Goal: Transaction & Acquisition: Purchase product/service

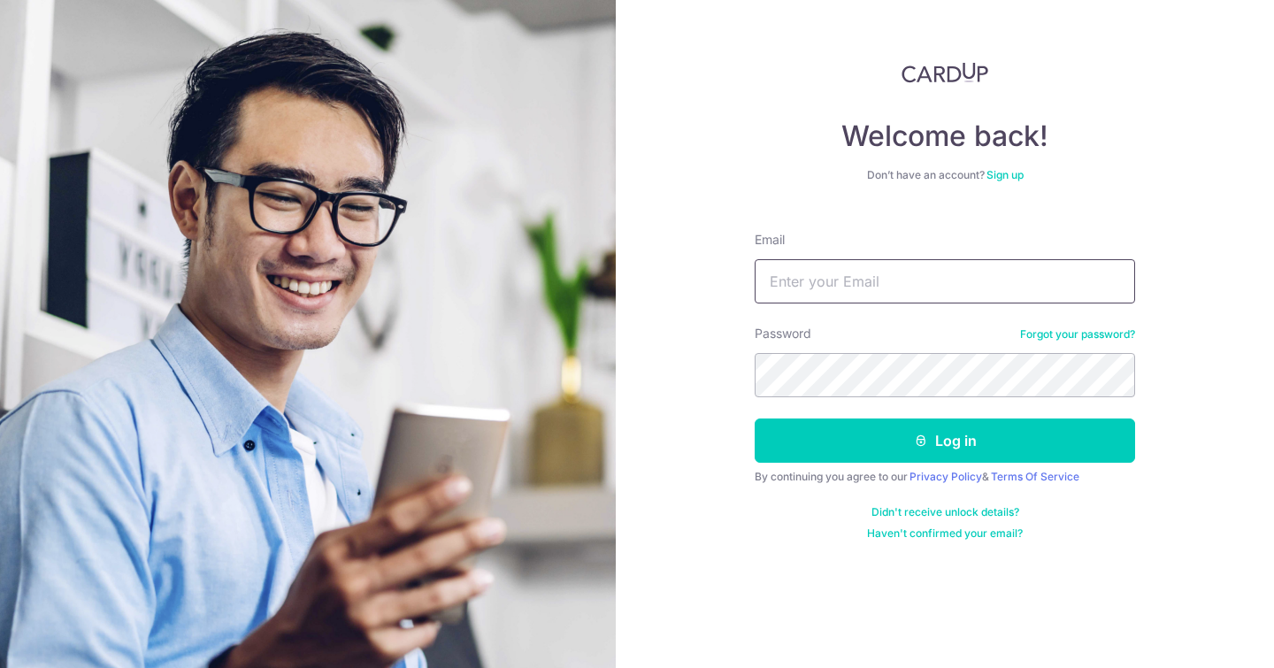
click at [814, 270] on input "Email" at bounding box center [944, 281] width 380 height 44
type input "liang.nicholas@gmail.com"
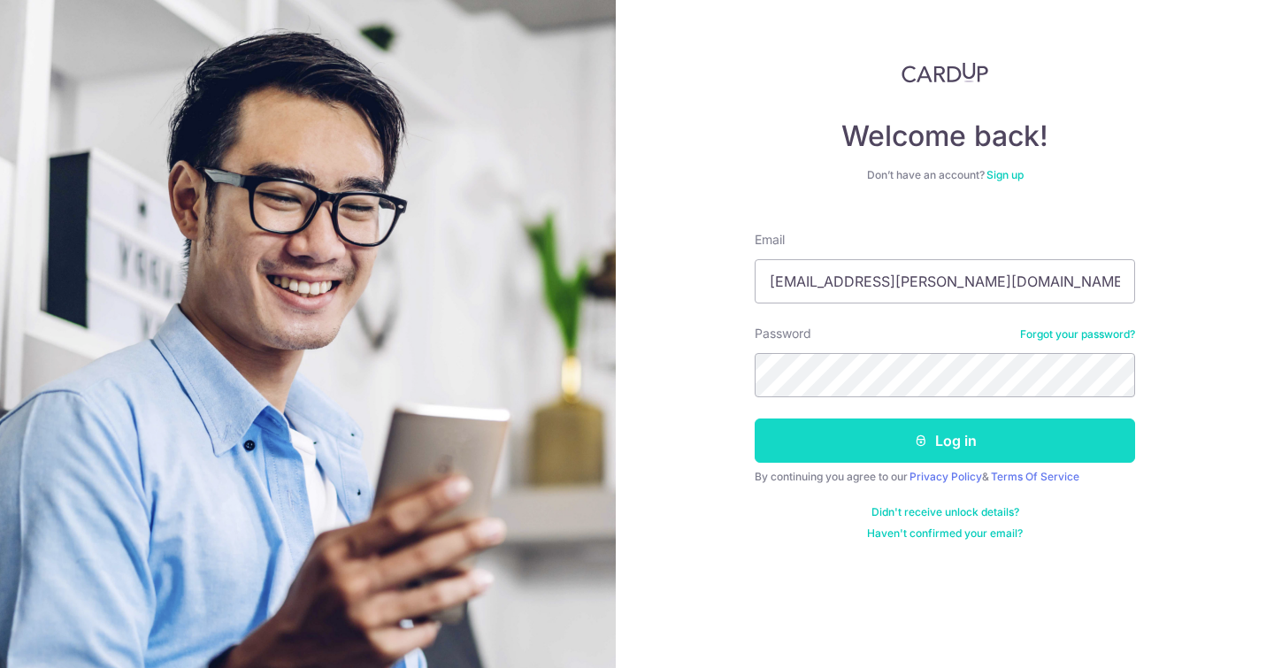
click at [967, 439] on button "Log in" at bounding box center [944, 440] width 380 height 44
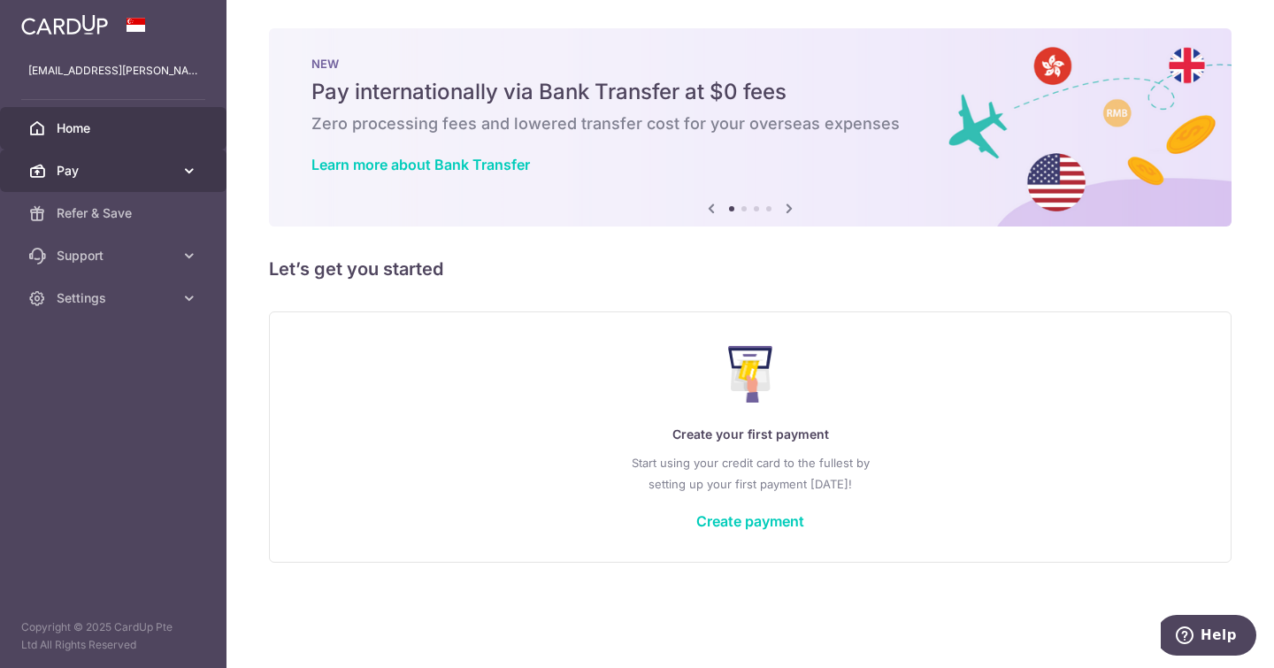
click at [162, 173] on span "Pay" at bounding box center [115, 171] width 117 height 18
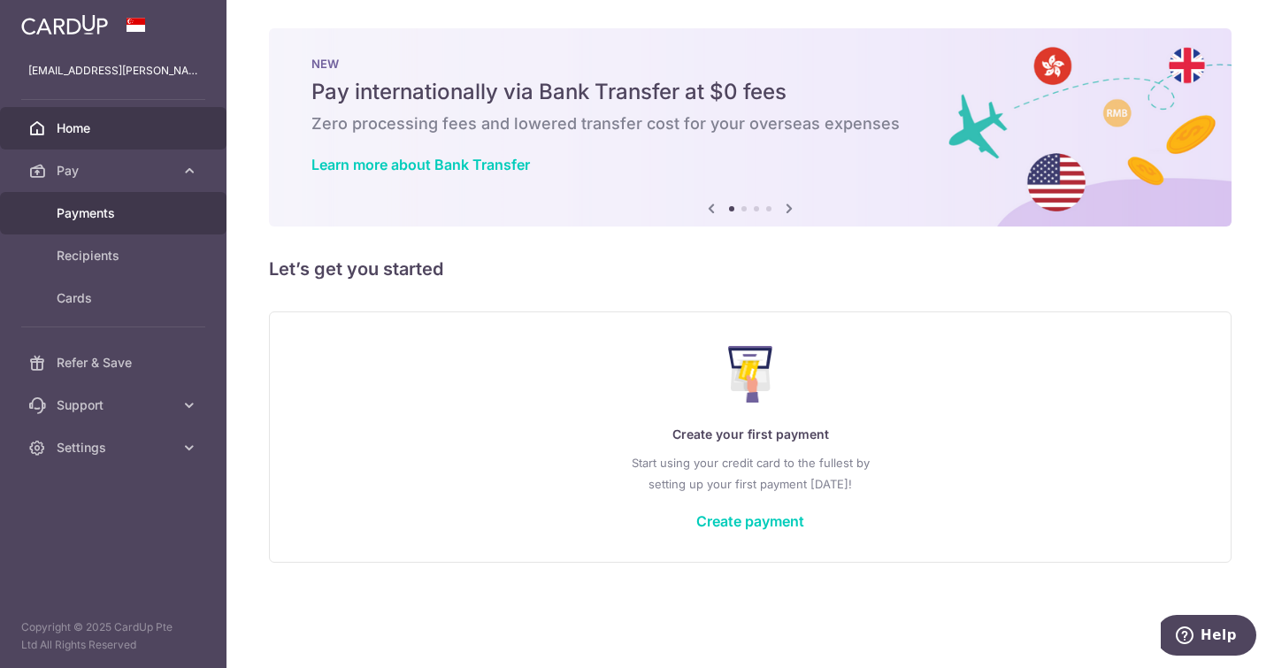
click at [120, 220] on span "Payments" at bounding box center [115, 213] width 117 height 18
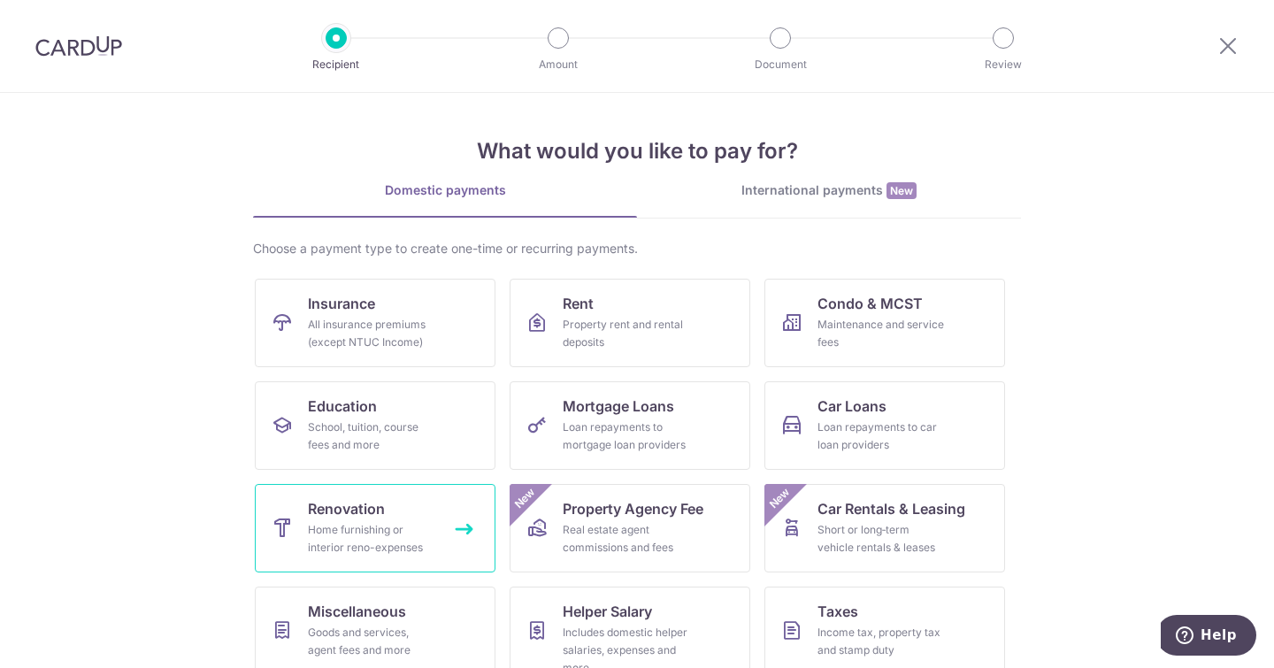
click at [387, 525] on div "Home furnishing or interior reno-expenses" at bounding box center [371, 538] width 127 height 35
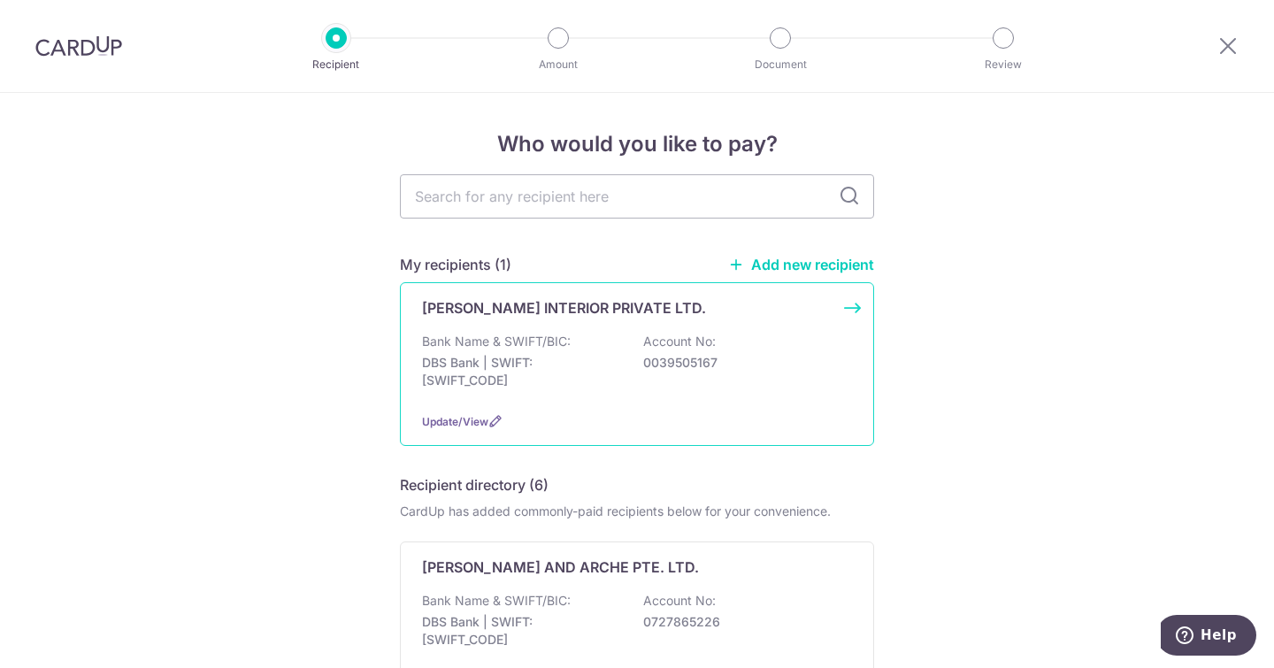
click at [789, 320] on div "BUTLER INTERIOR PRIVATE LTD. Bank Name & SWIFT/BIC: DBS Bank | SWIFT: DBSSSGSGX…" at bounding box center [637, 364] width 474 height 164
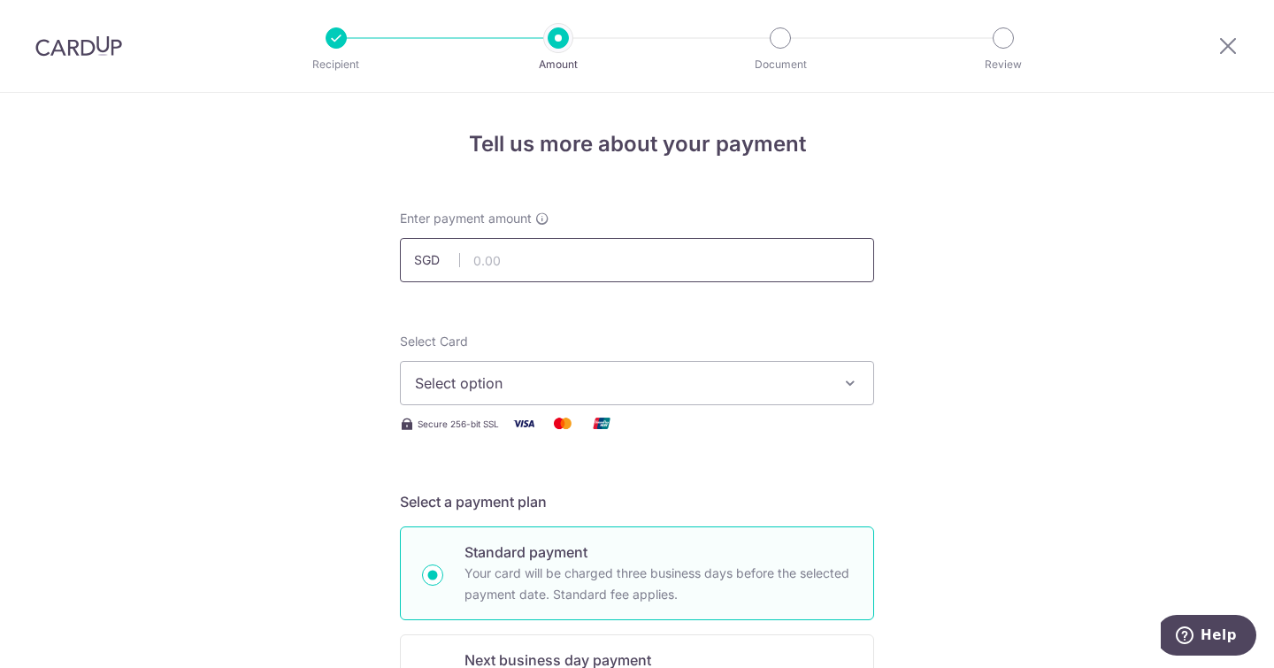
click at [644, 264] on input "text" at bounding box center [637, 260] width 474 height 44
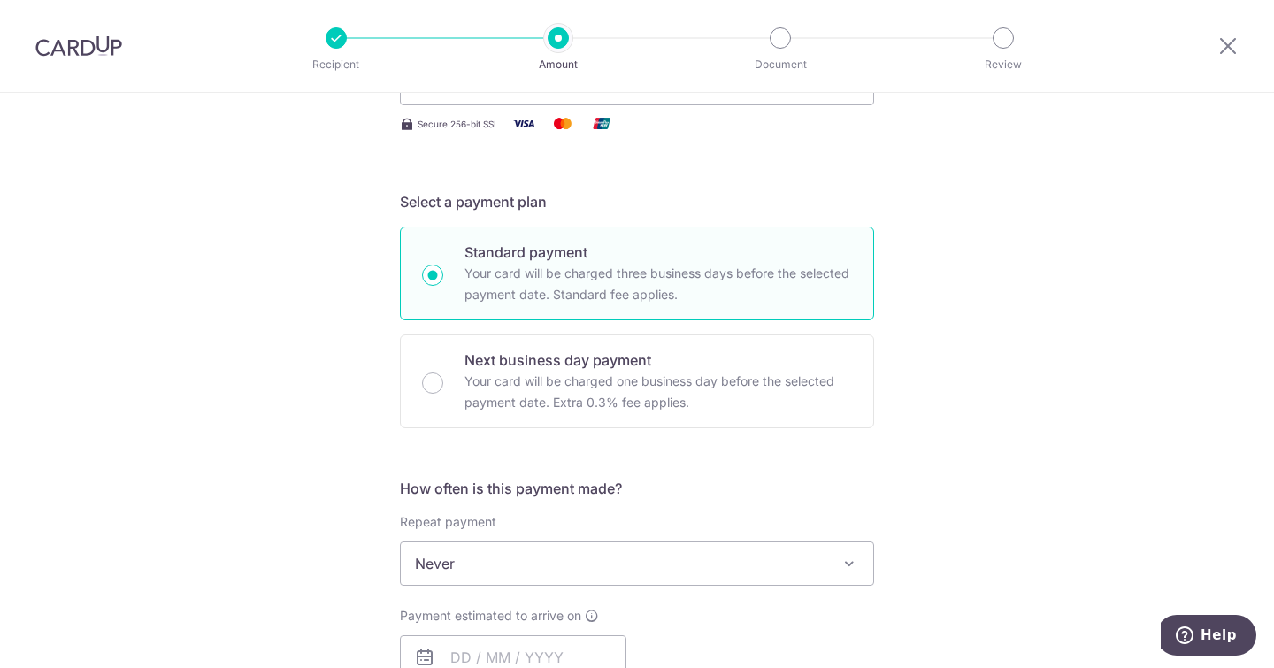
scroll to position [442, 0]
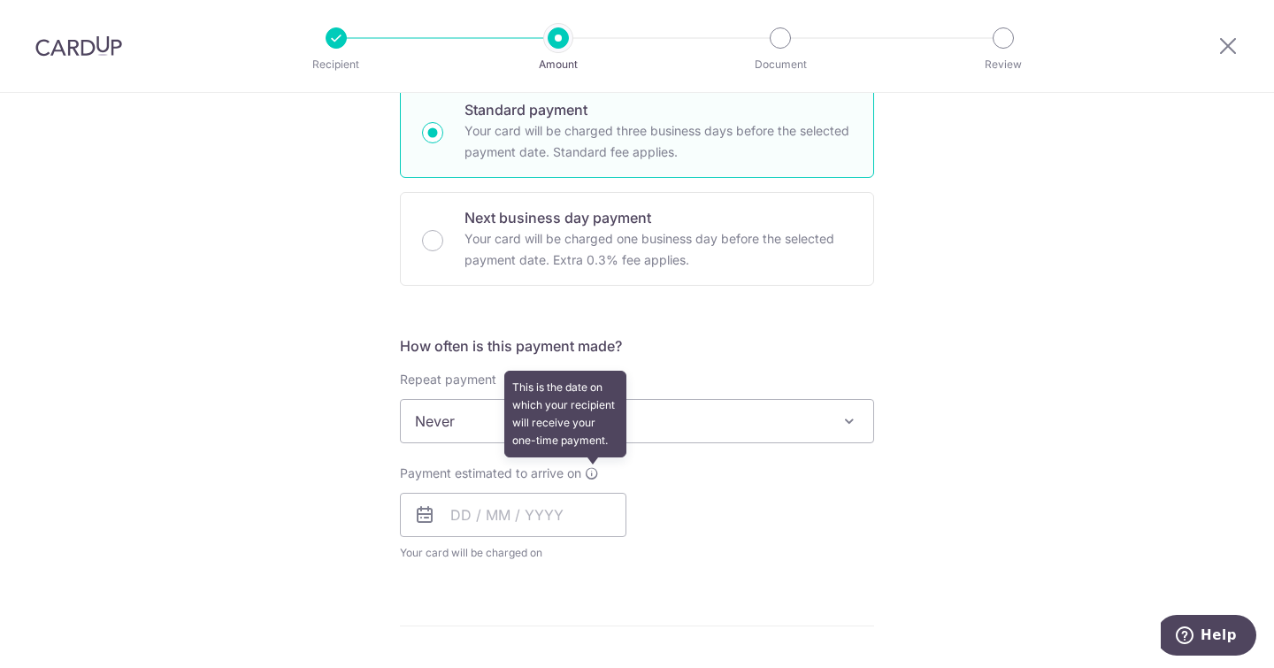
click at [588, 473] on icon at bounding box center [592, 473] width 14 height 14
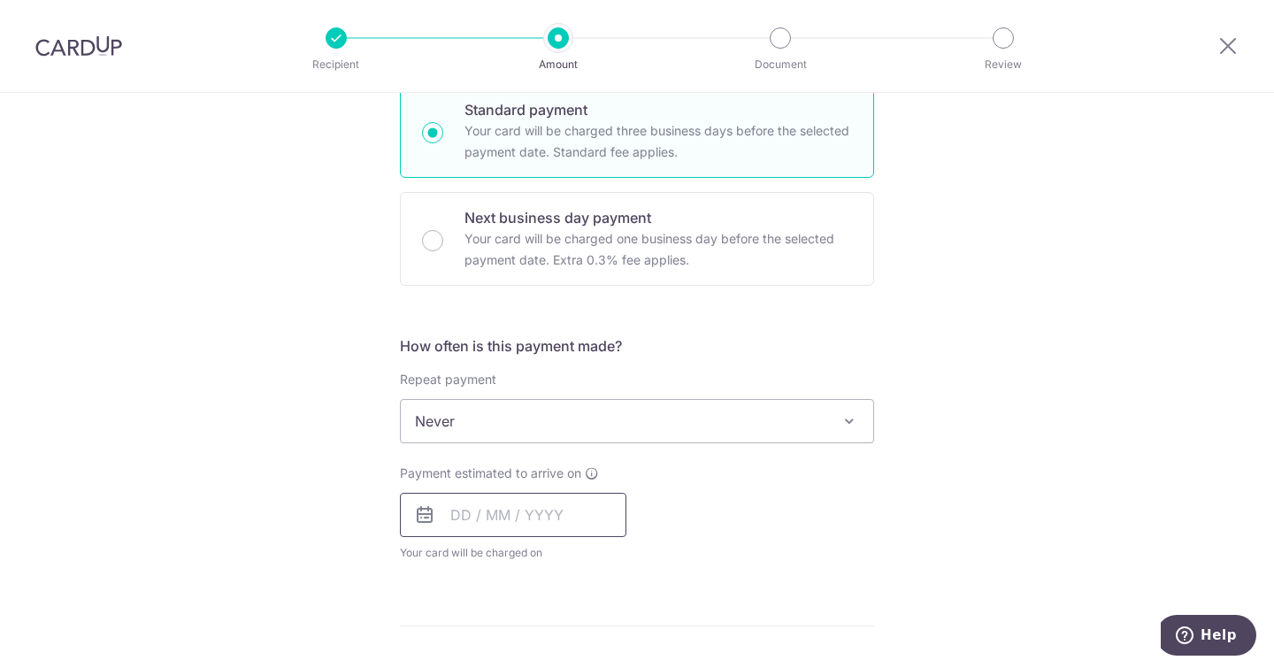
click at [516, 509] on input "text" at bounding box center [513, 515] width 226 height 44
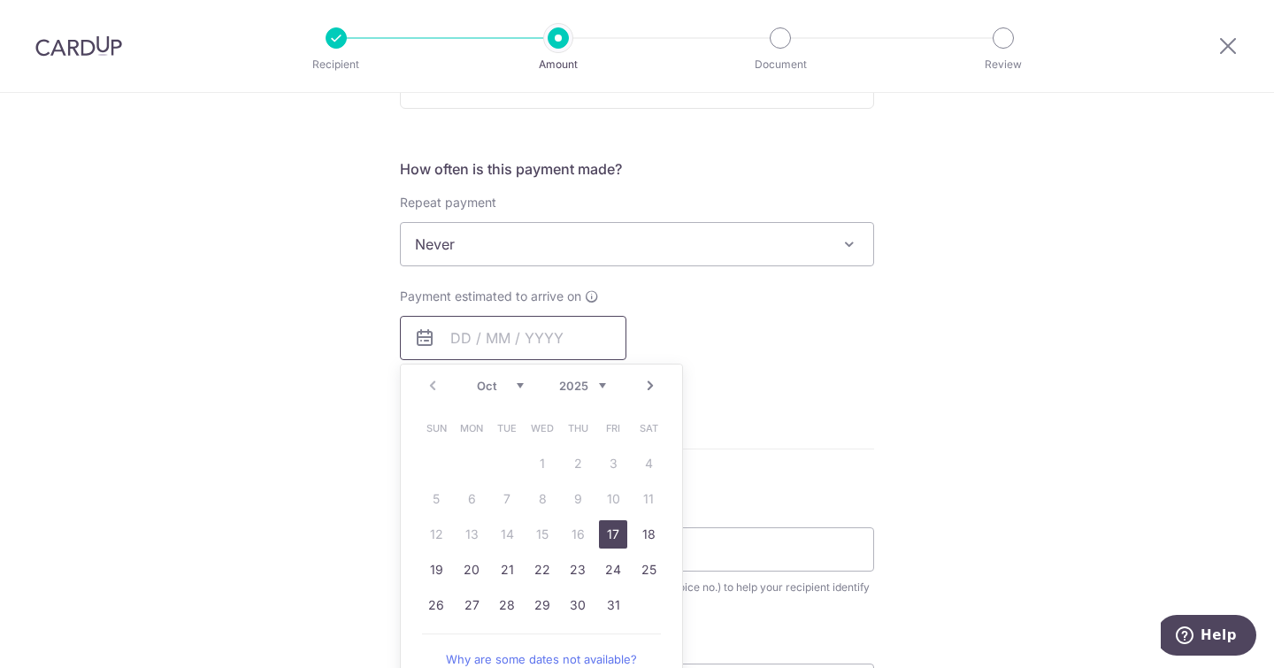
scroll to position [354, 0]
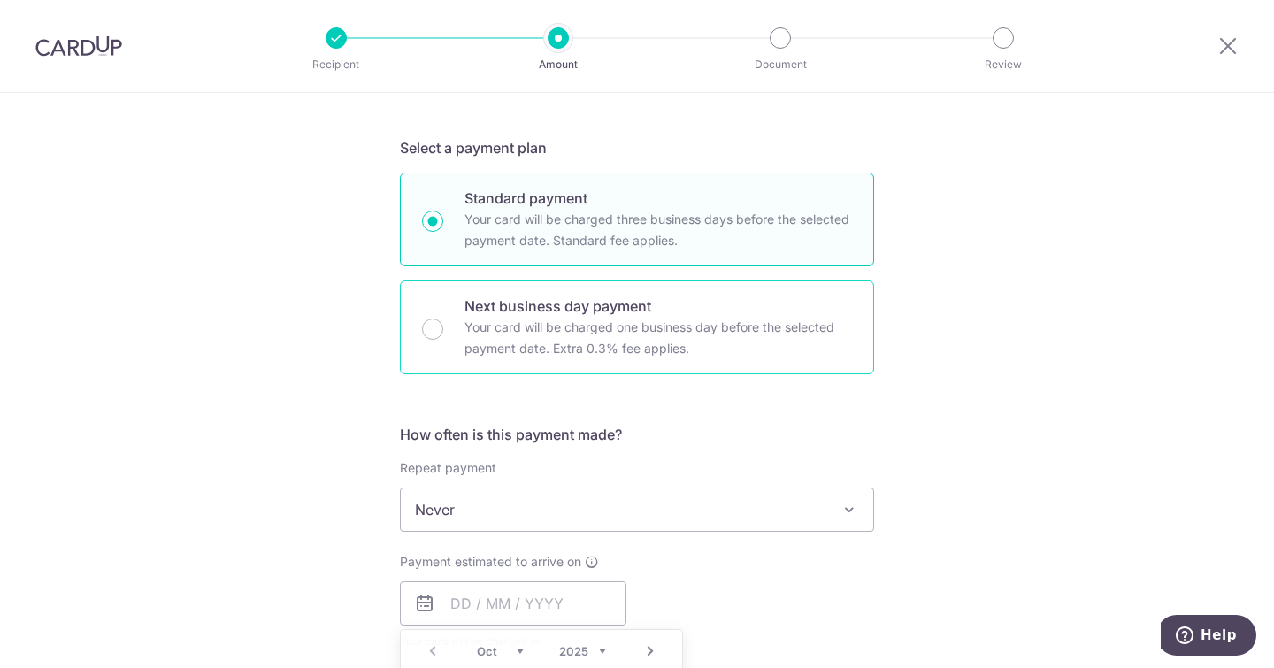
click at [605, 325] on p "Your card will be charged one business day before the selected payment date. Ex…" at bounding box center [657, 338] width 387 height 42
click at [443, 325] on input "Next business day payment Your card will be charged one business day before the…" at bounding box center [432, 328] width 21 height 21
radio input "false"
radio input "true"
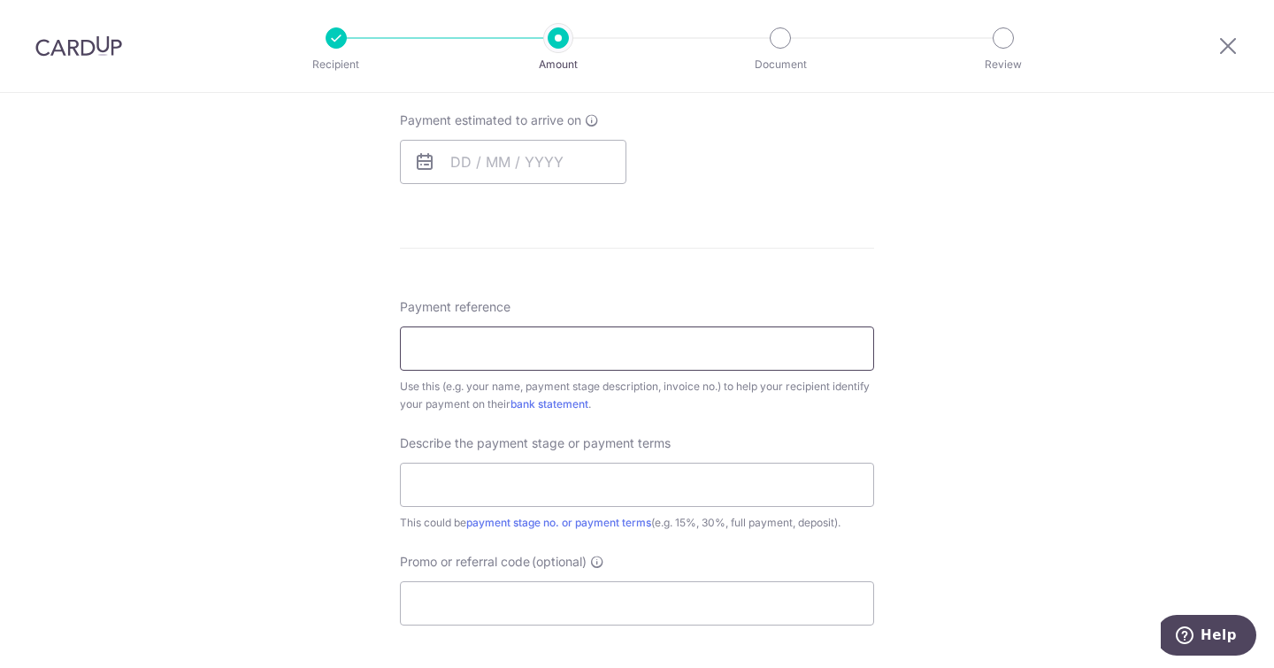
scroll to position [796, 0]
click at [538, 168] on input "text" at bounding box center [513, 161] width 226 height 44
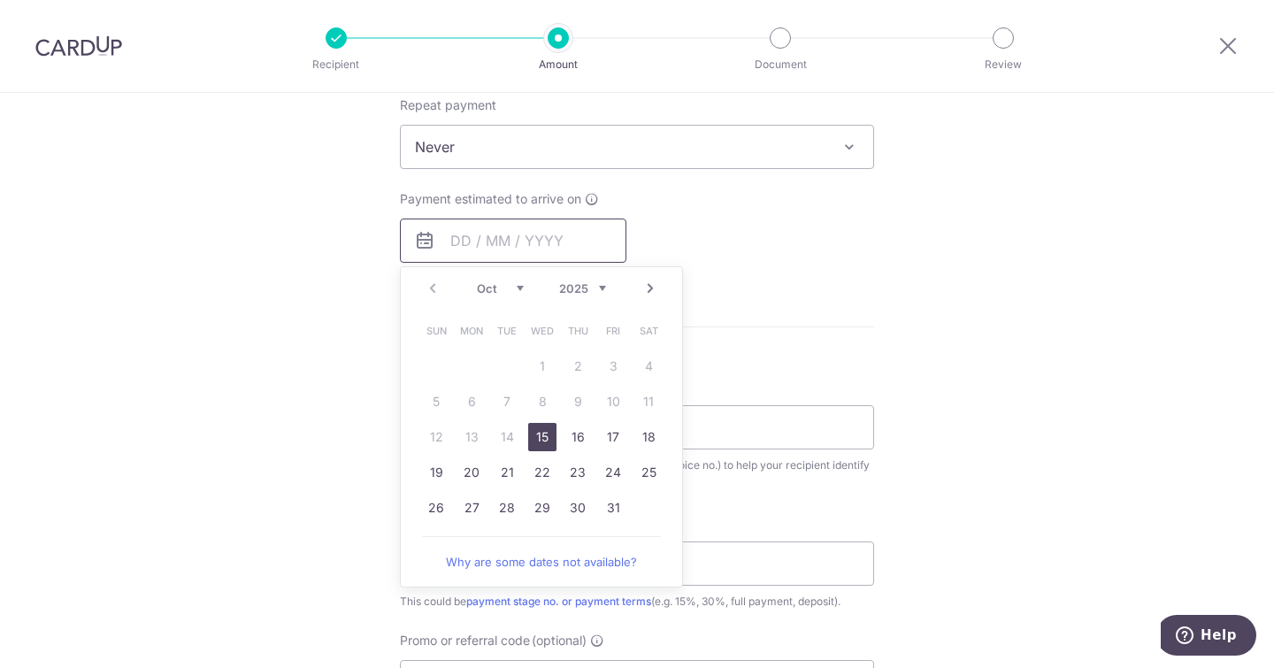
scroll to position [531, 0]
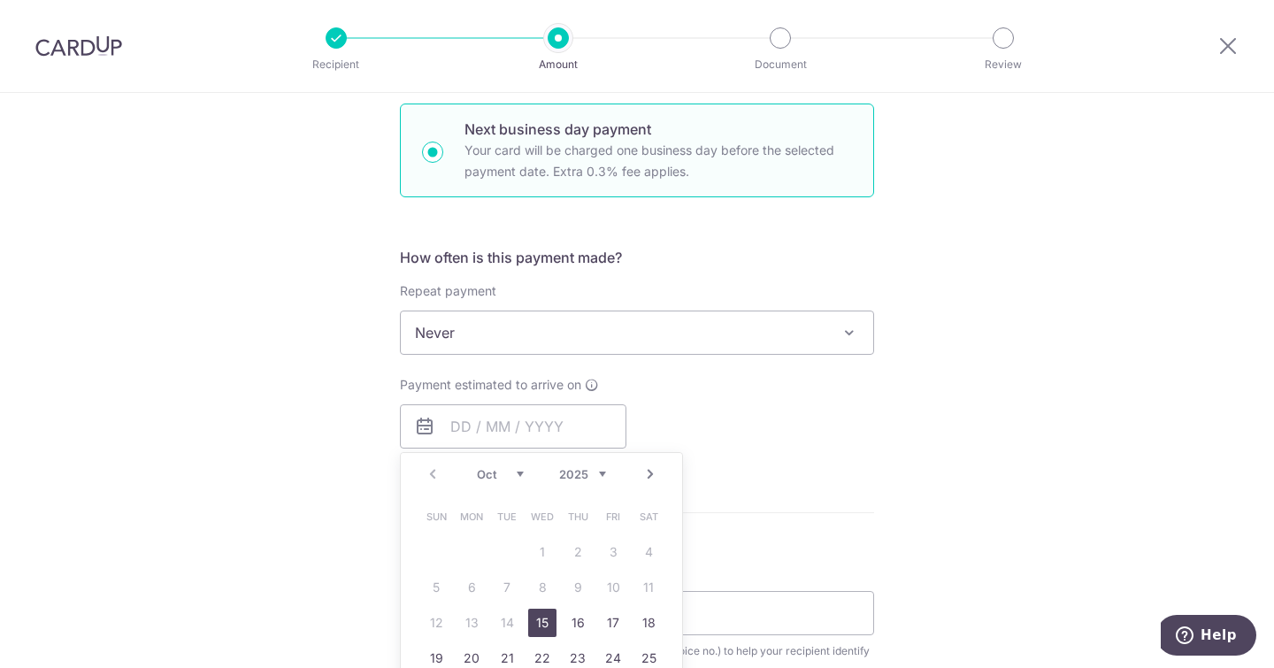
click at [810, 410] on div "Payment estimated to arrive on Prev Next Oct Nov Dec 2025 2026 2027 2028 2029 2…" at bounding box center [636, 412] width 495 height 73
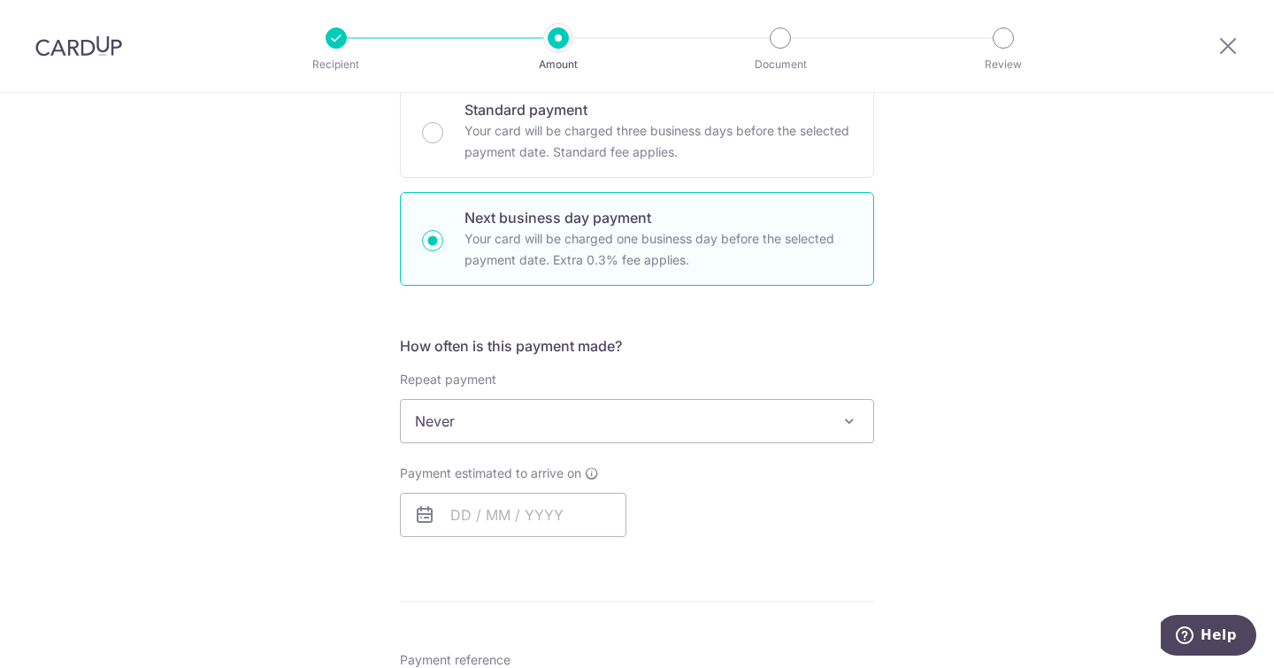
scroll to position [88, 0]
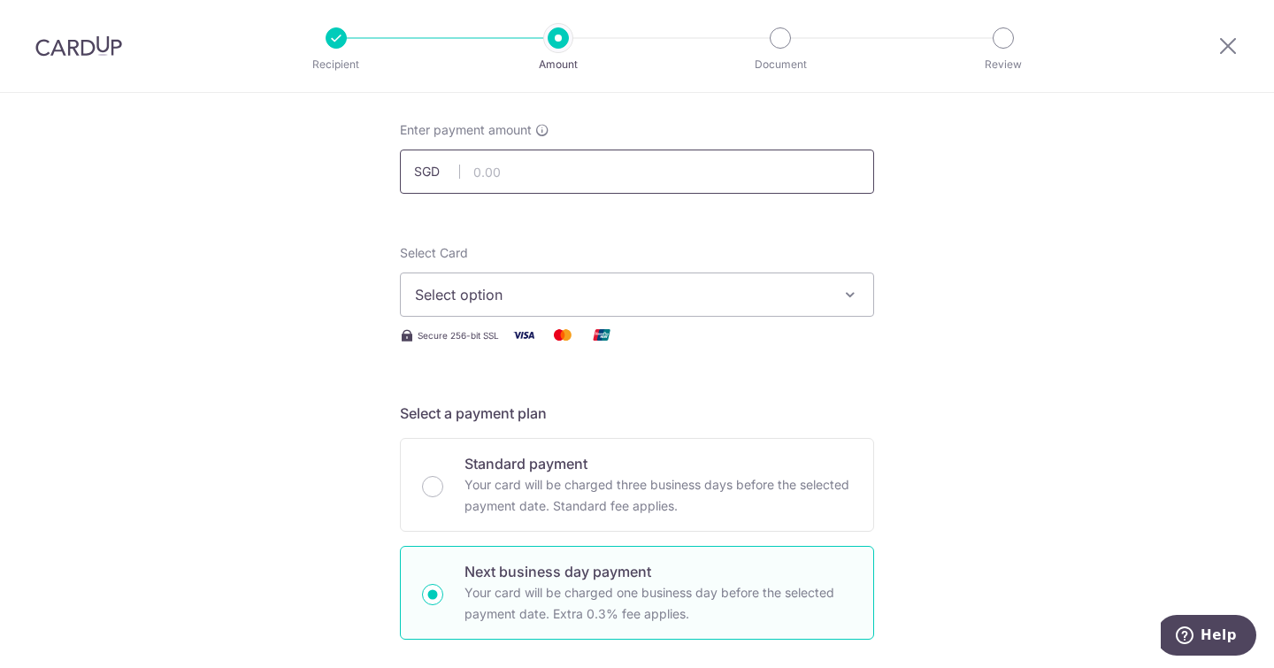
click at [511, 156] on input "text" at bounding box center [637, 171] width 474 height 44
type input "9,338.50"
click at [609, 302] on span "Select option" at bounding box center [621, 294] width 412 height 21
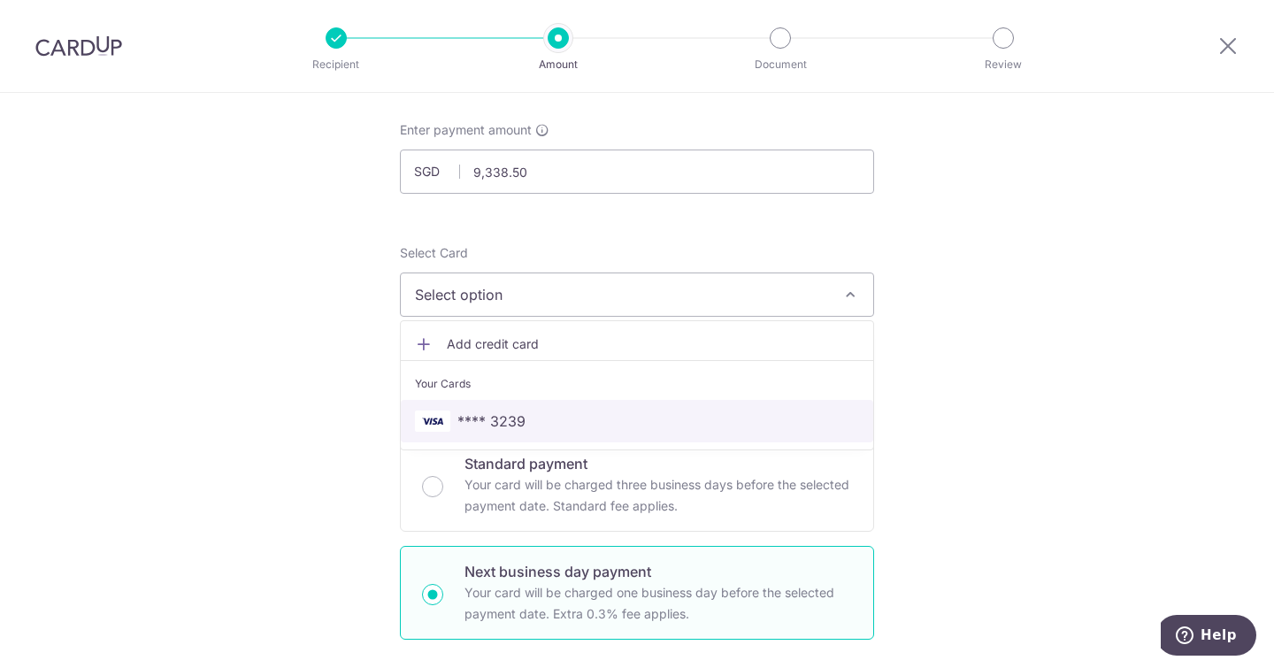
click at [589, 423] on span "**** 3239" at bounding box center [637, 420] width 444 height 21
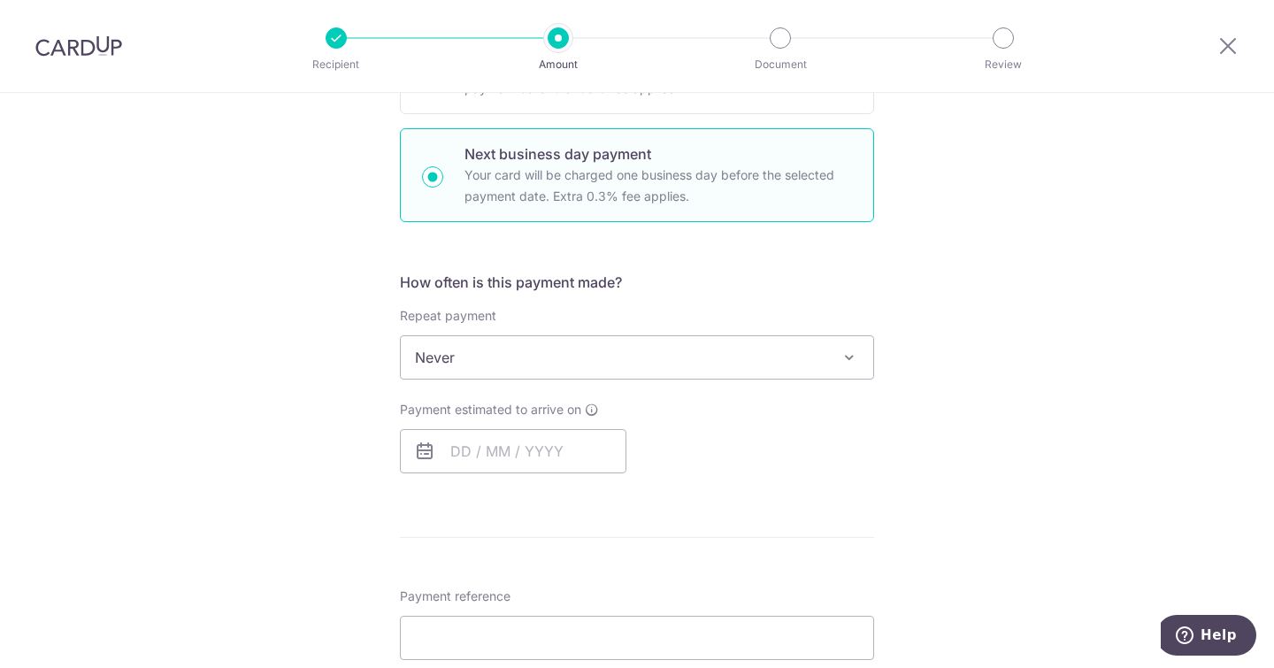
scroll to position [619, 0]
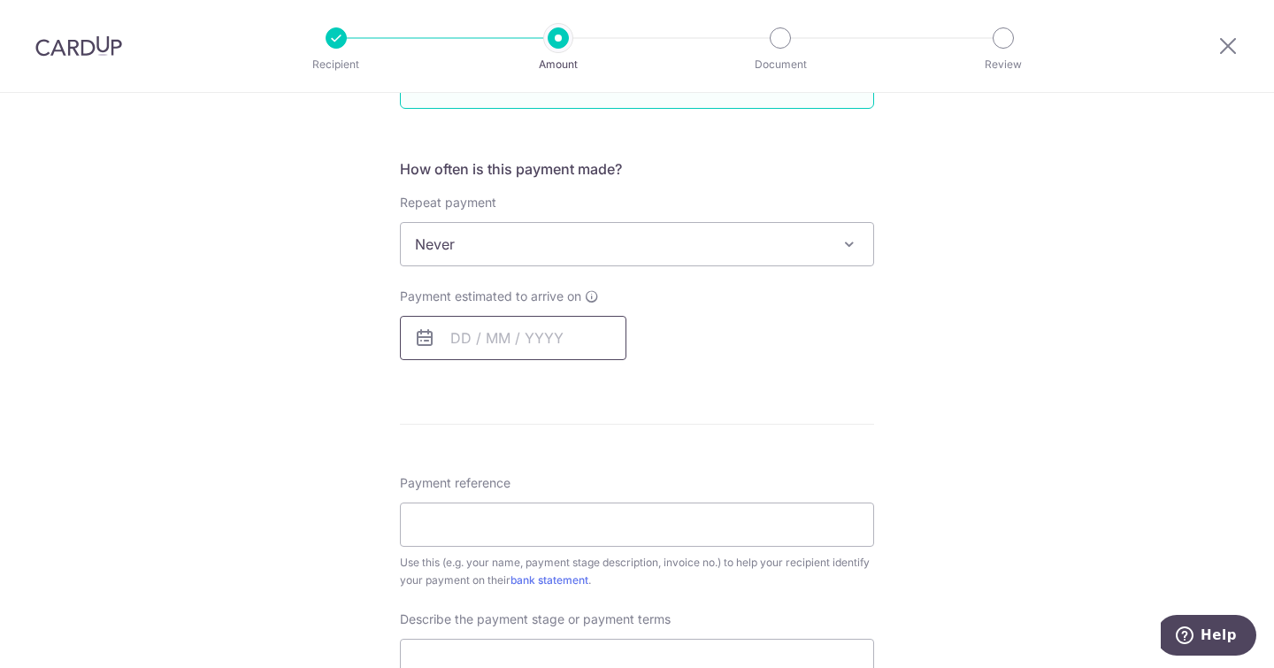
click at [529, 331] on input "text" at bounding box center [513, 338] width 226 height 44
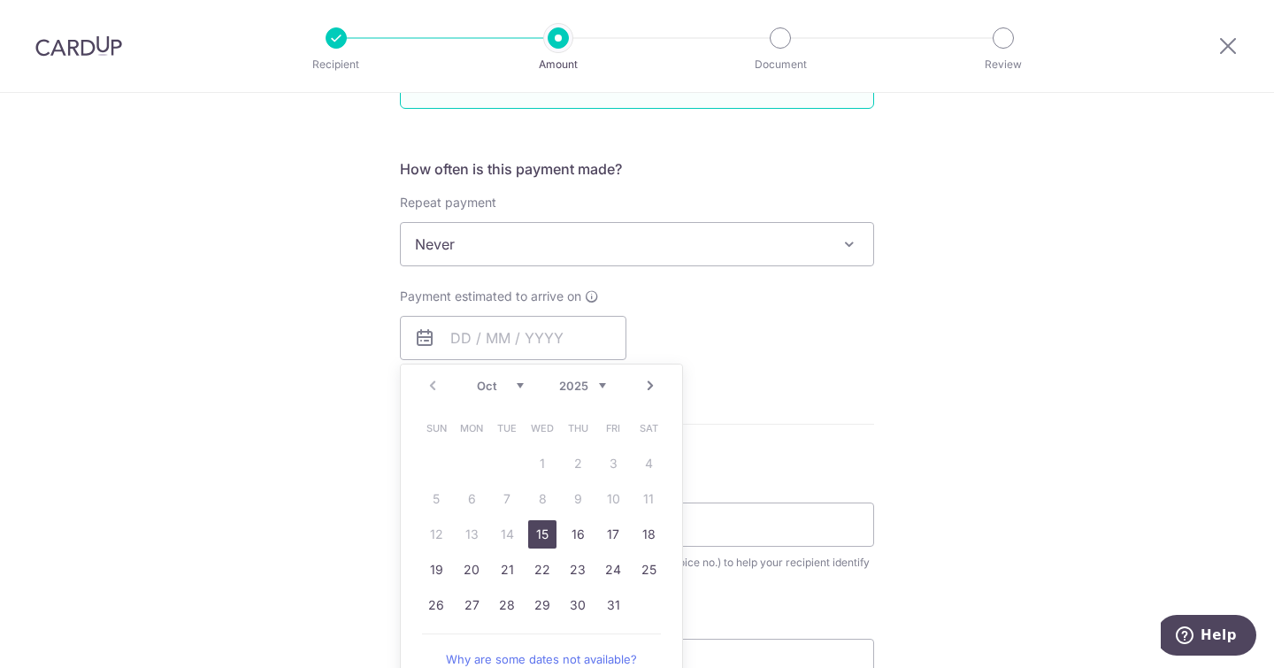
click at [537, 534] on link "15" at bounding box center [542, 534] width 28 height 28
type input "15/10/2025"
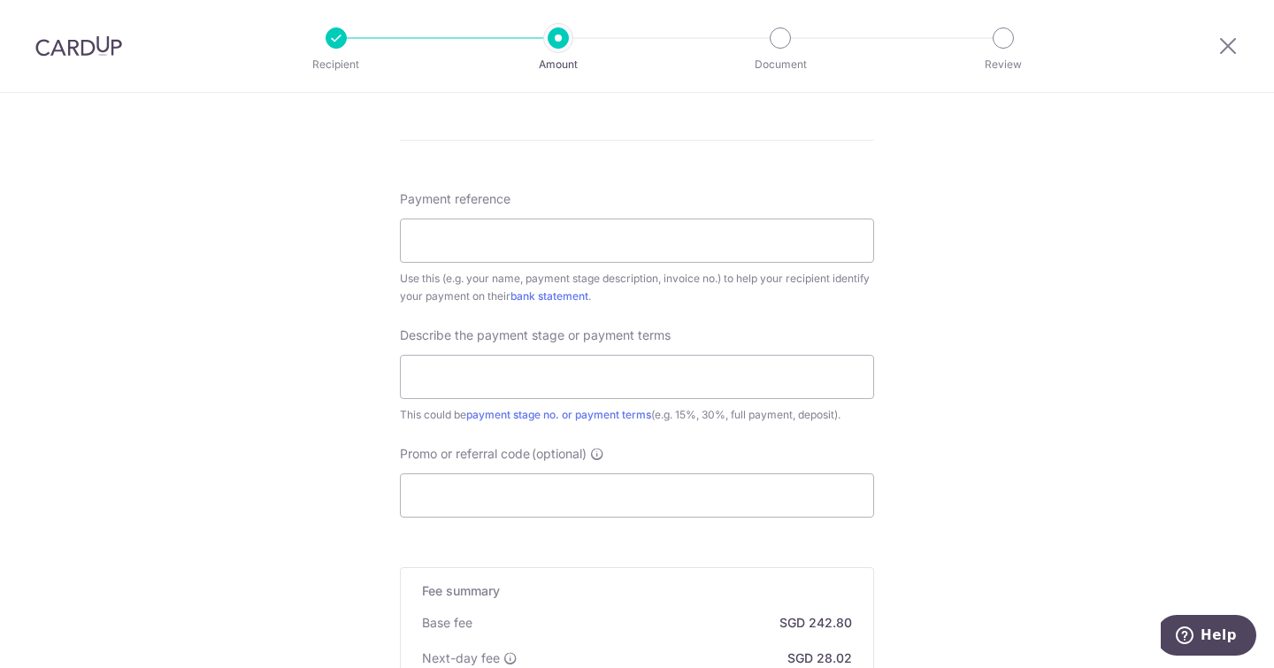
scroll to position [973, 0]
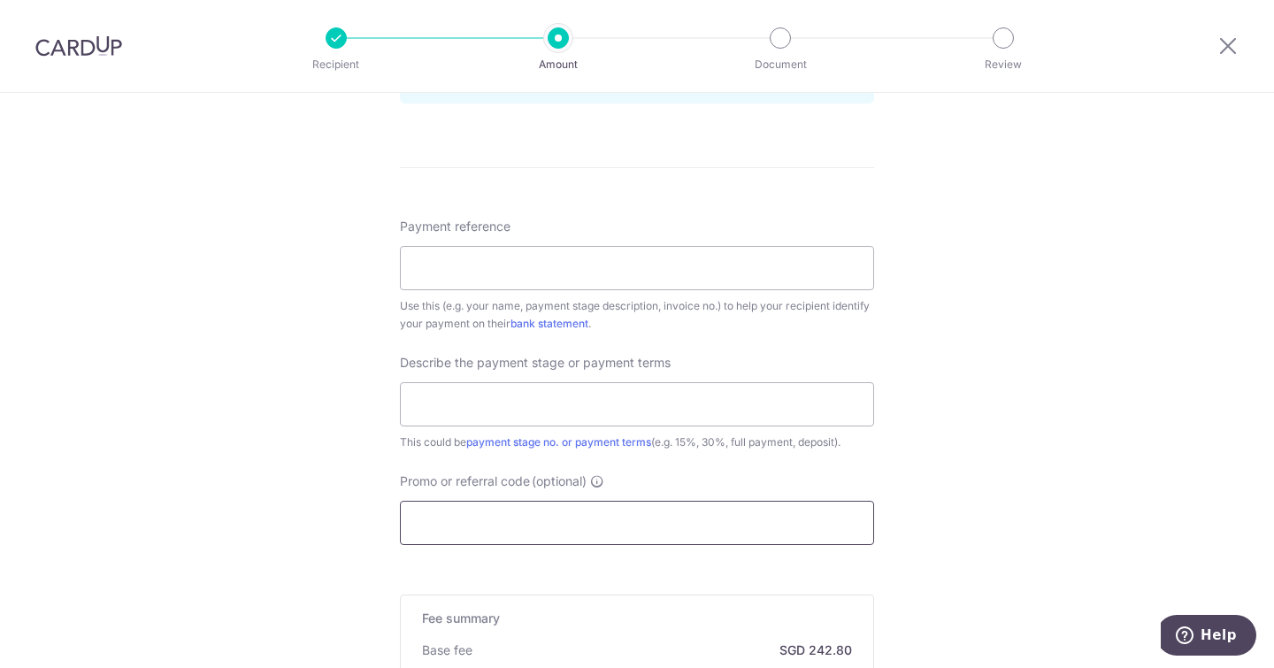
click at [655, 527] on input "Promo or referral code (optional)" at bounding box center [637, 523] width 474 height 44
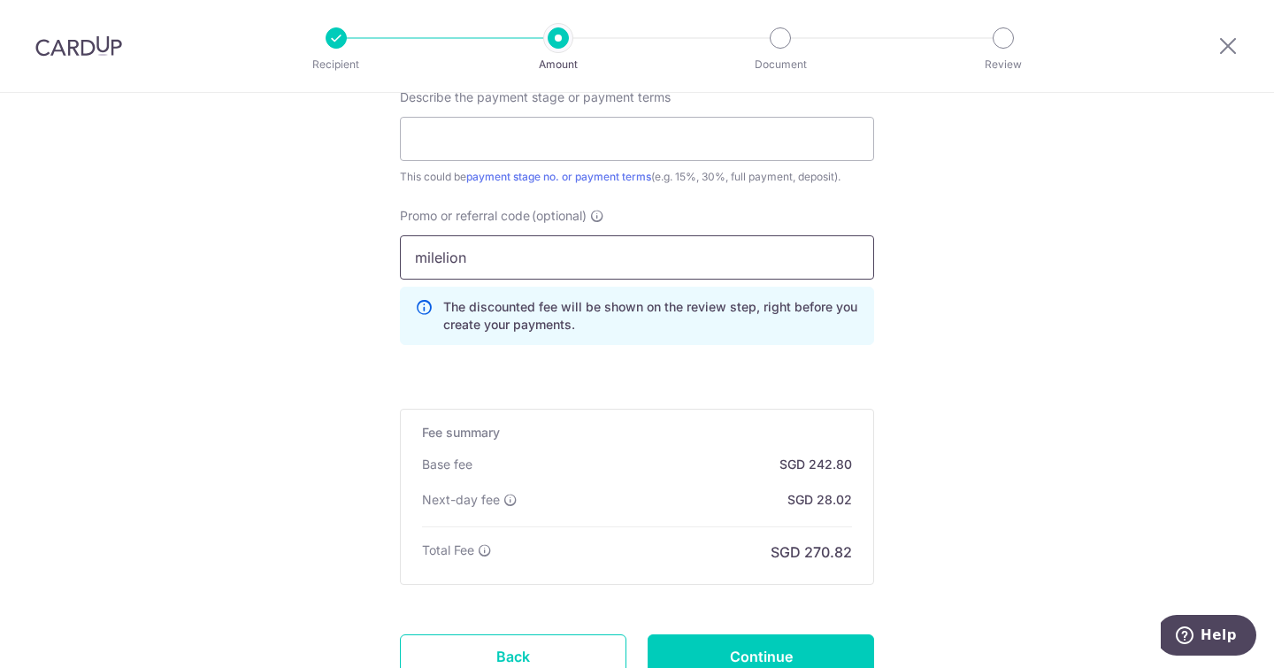
scroll to position [1061, 0]
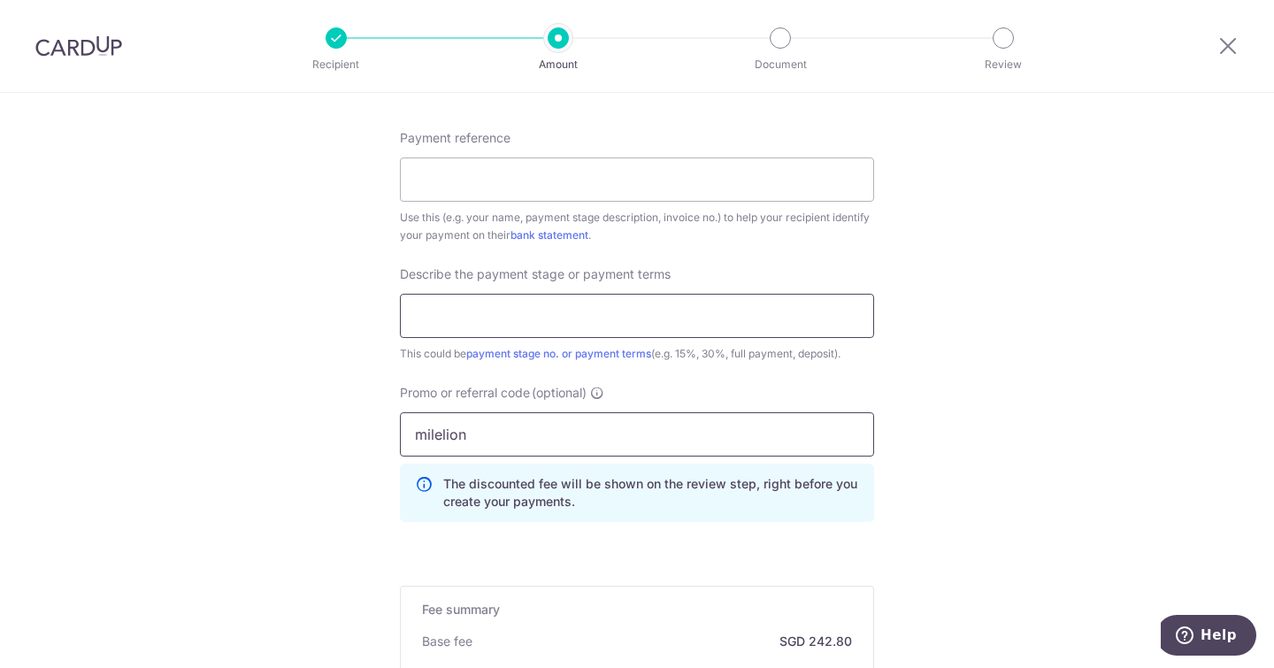
type input "milelion"
click at [566, 310] on input "text" at bounding box center [637, 316] width 474 height 44
type input "Final payment"
click at [551, 184] on input "Payment reference" at bounding box center [637, 179] width 474 height 44
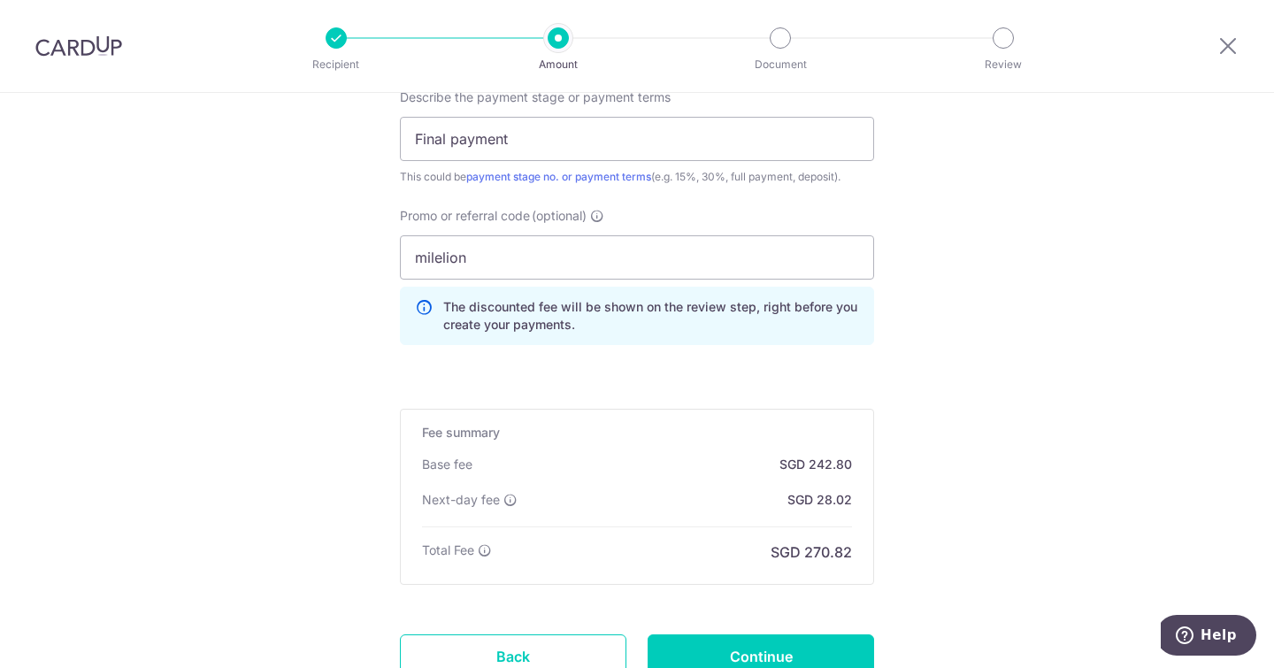
scroll to position [1382, 0]
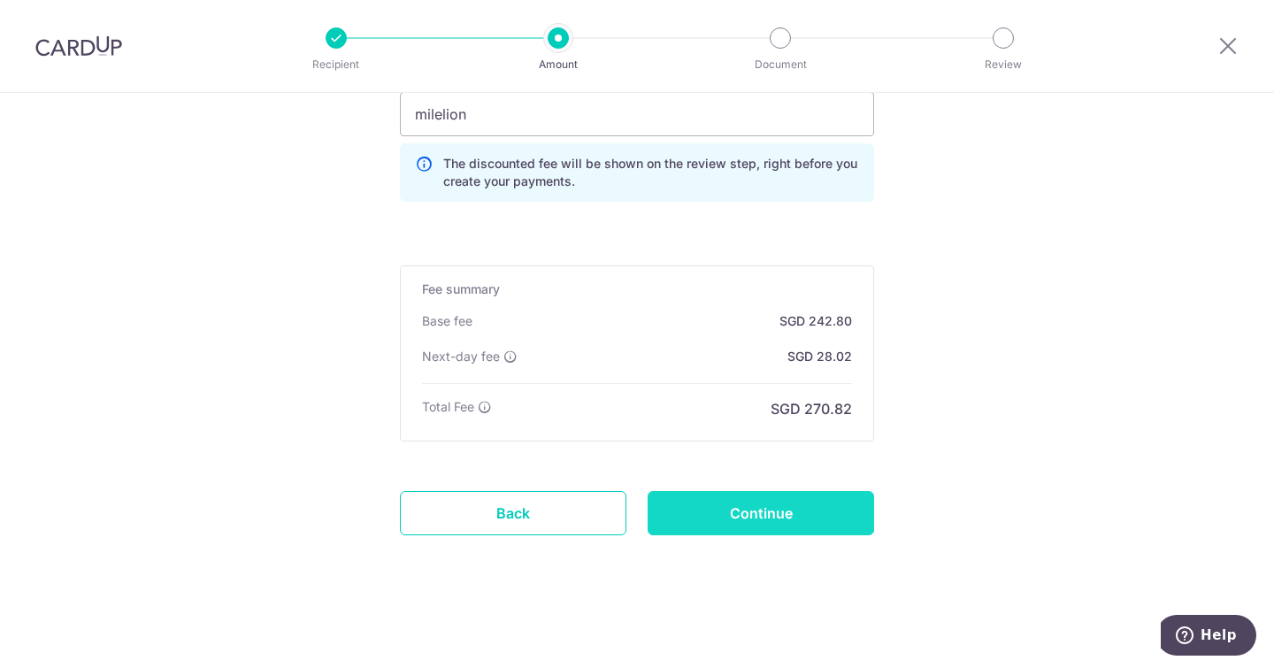
type input "BI1001456KY"
click at [716, 511] on input "Continue" at bounding box center [760, 513] width 226 height 44
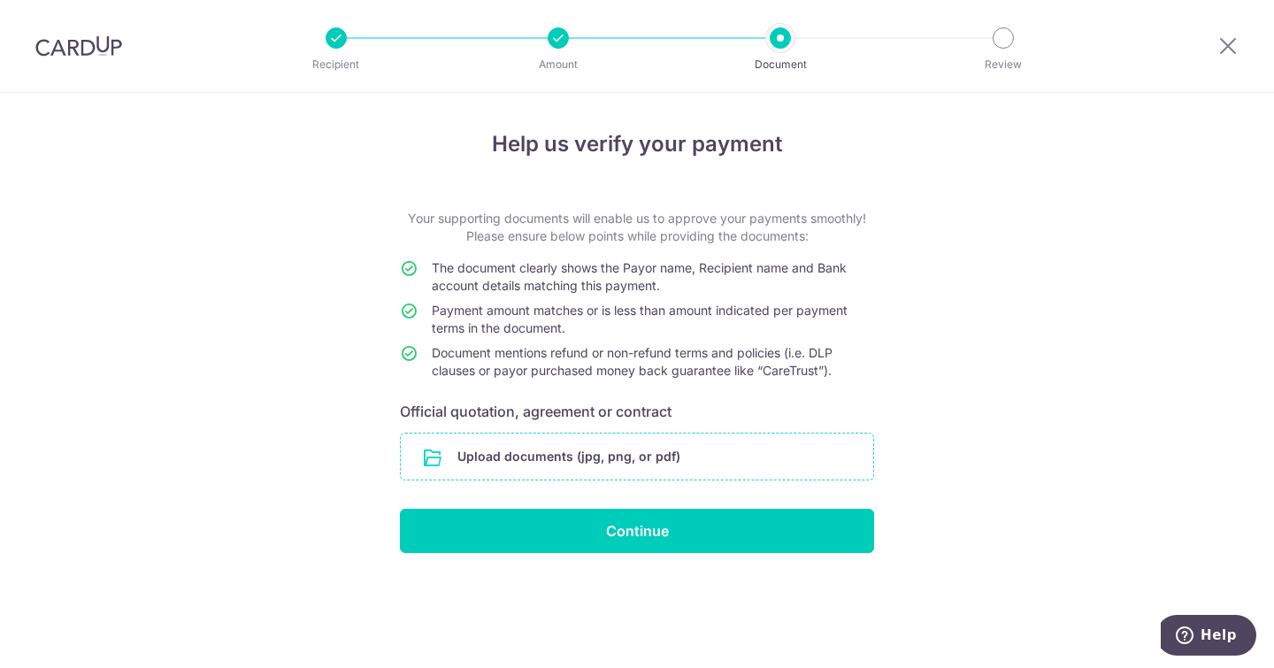
click at [690, 442] on input "file" at bounding box center [637, 456] width 472 height 46
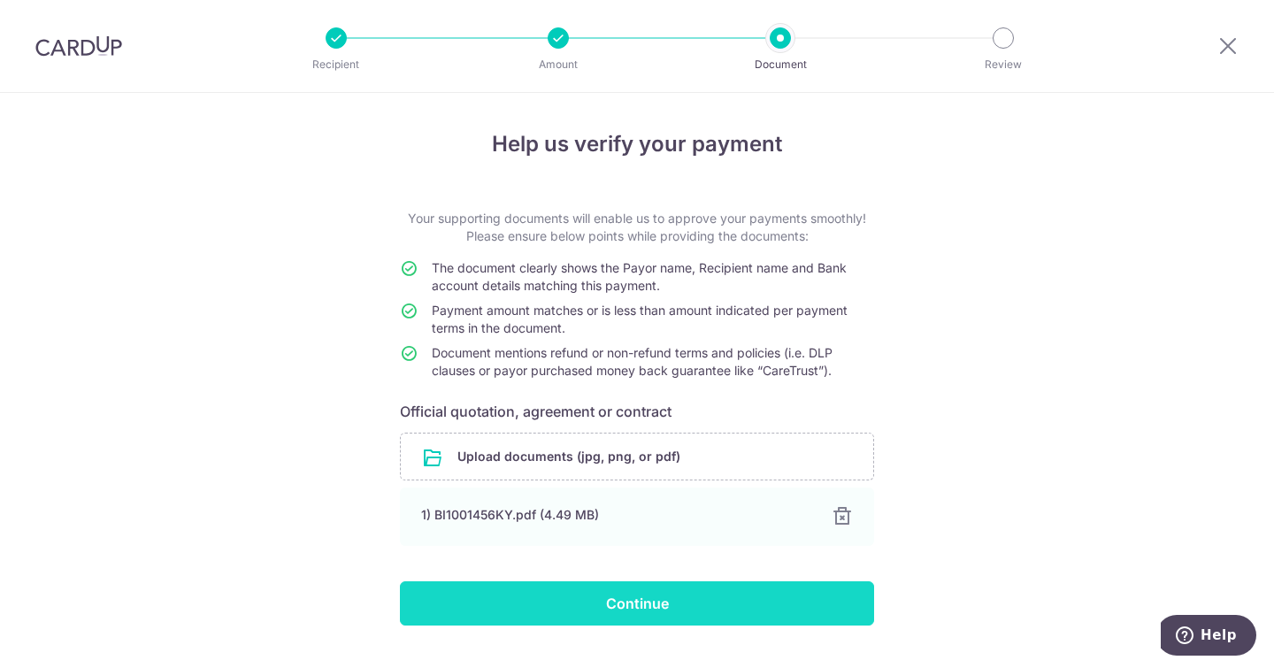
click at [739, 591] on input "Continue" at bounding box center [637, 603] width 474 height 44
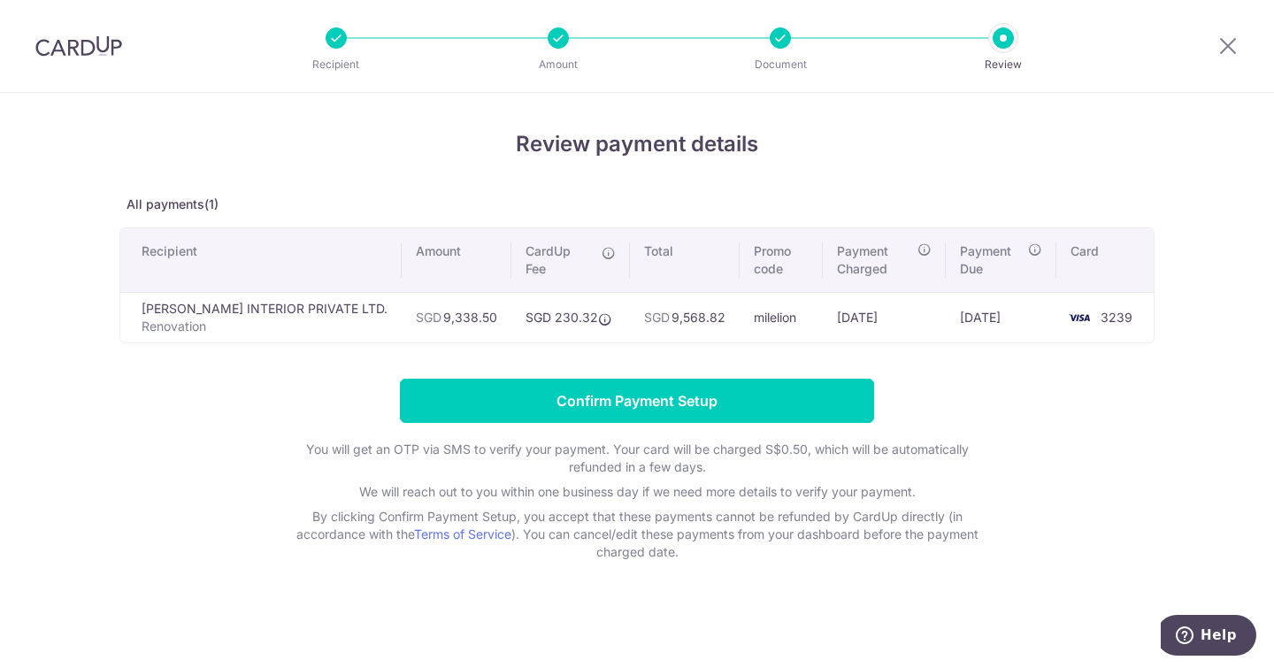
click at [779, 35] on div at bounding box center [780, 37] width 21 height 21
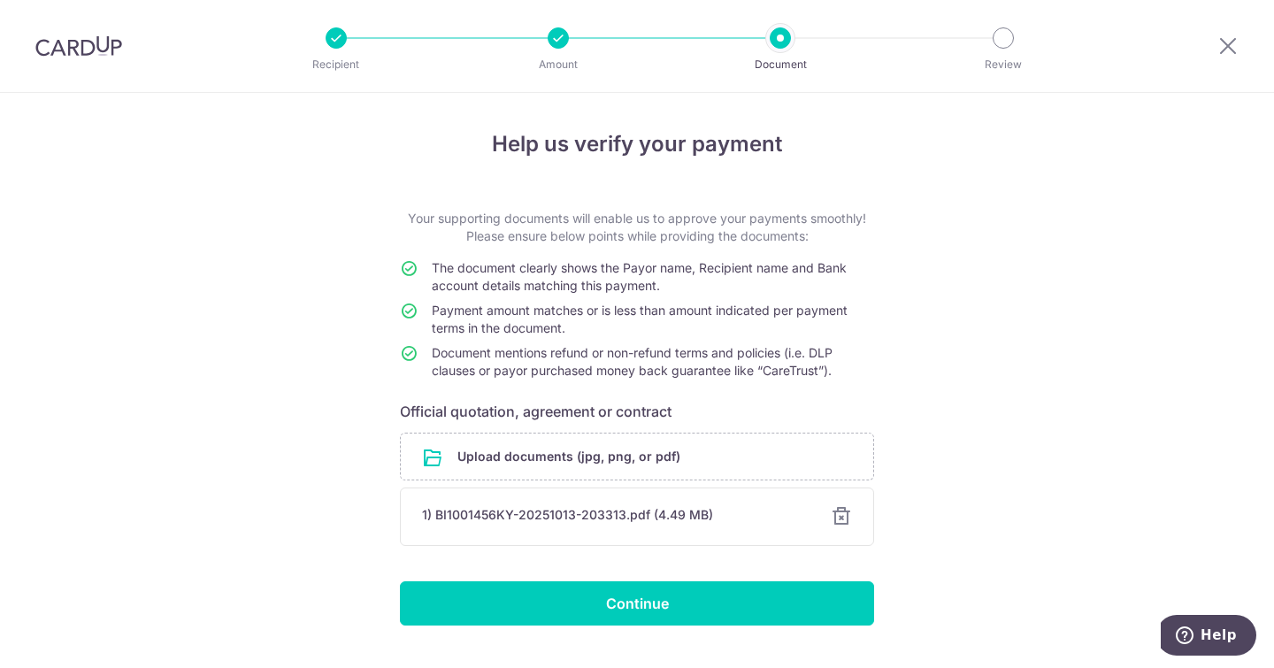
click at [78, 49] on img at bounding box center [78, 45] width 87 height 21
